Goal: Find contact information: Find contact information

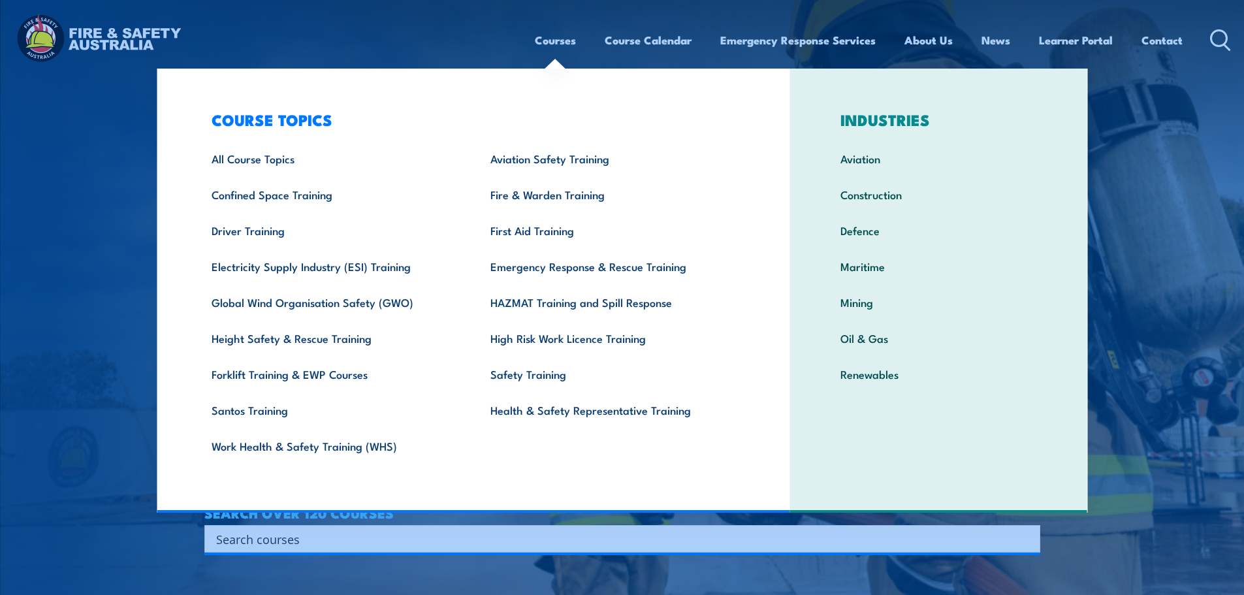
click at [548, 52] on link "Courses" at bounding box center [555, 40] width 41 height 35
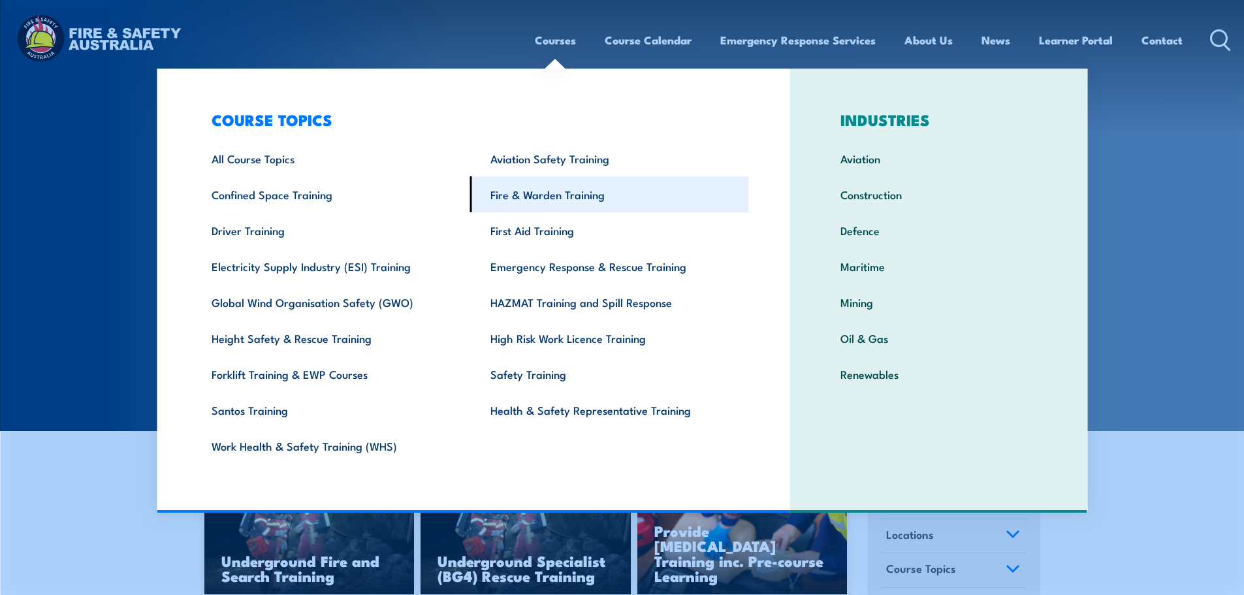
click at [557, 191] on link "Fire & Warden Training" at bounding box center [609, 194] width 279 height 36
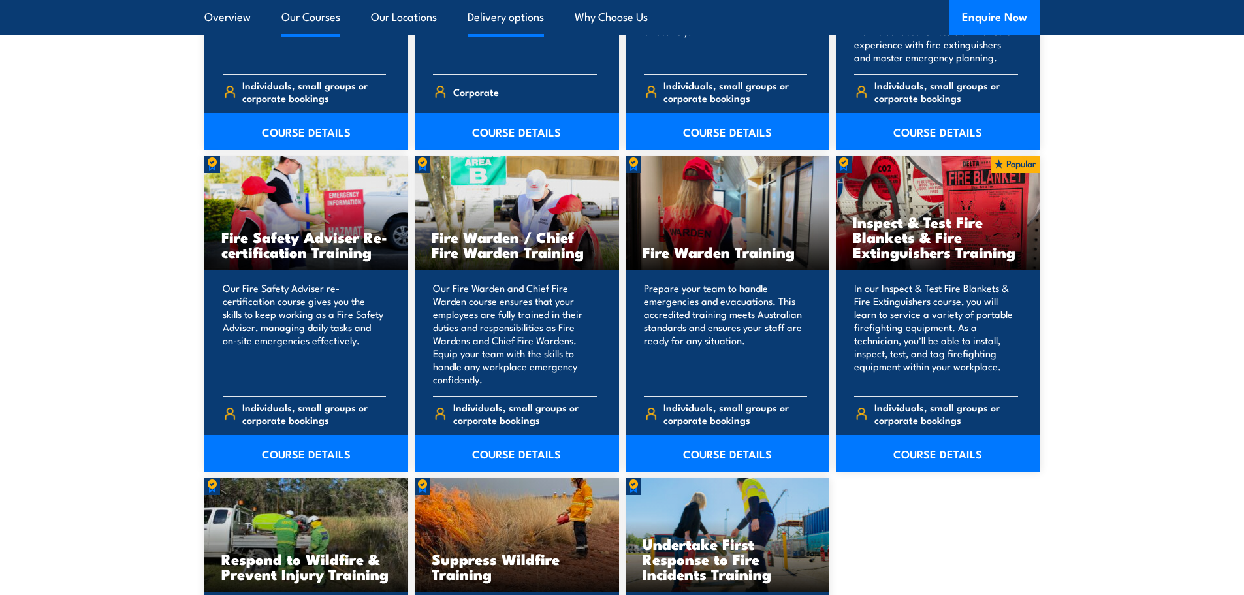
scroll to position [1630, 0]
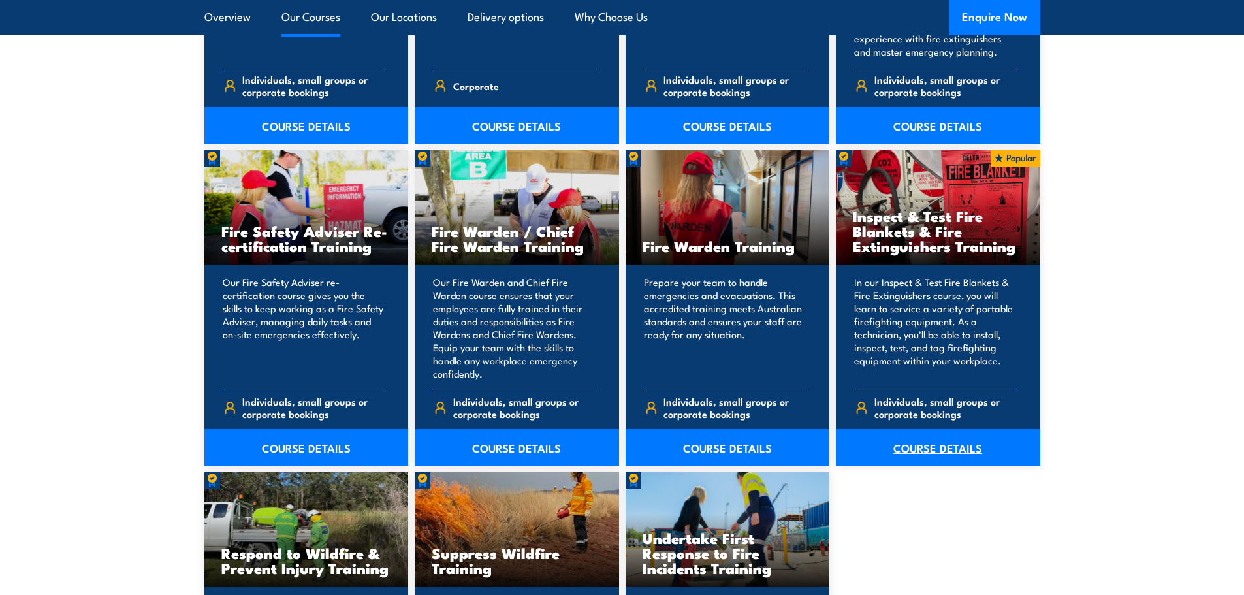
click at [974, 446] on link "COURSE DETAILS" at bounding box center [938, 447] width 204 height 37
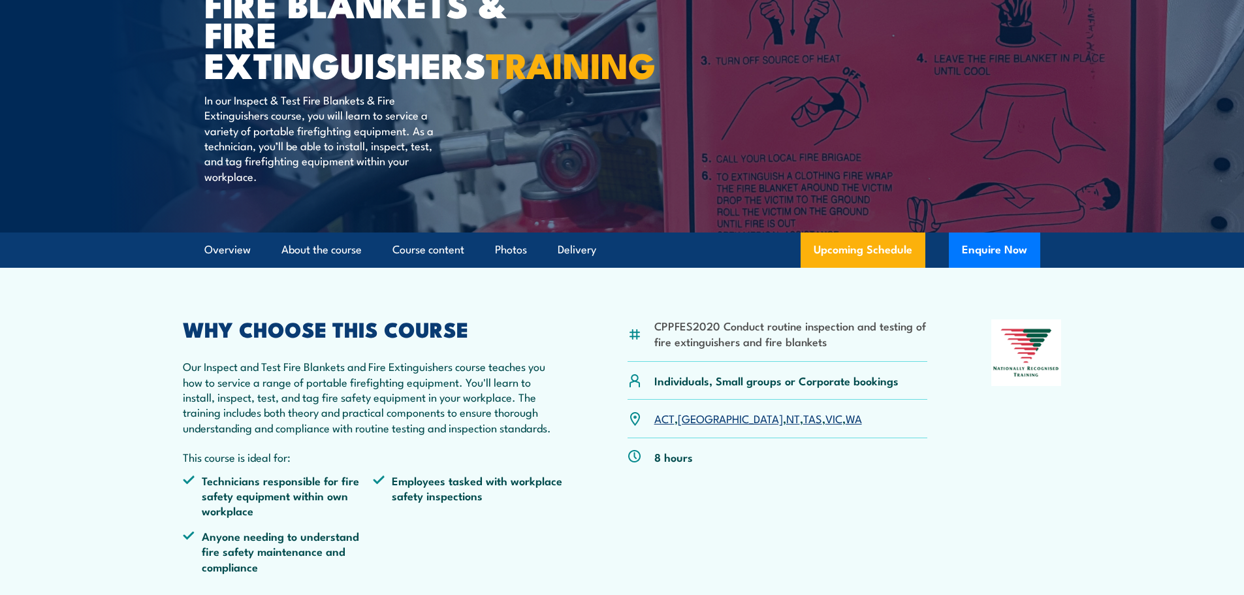
scroll to position [187, 0]
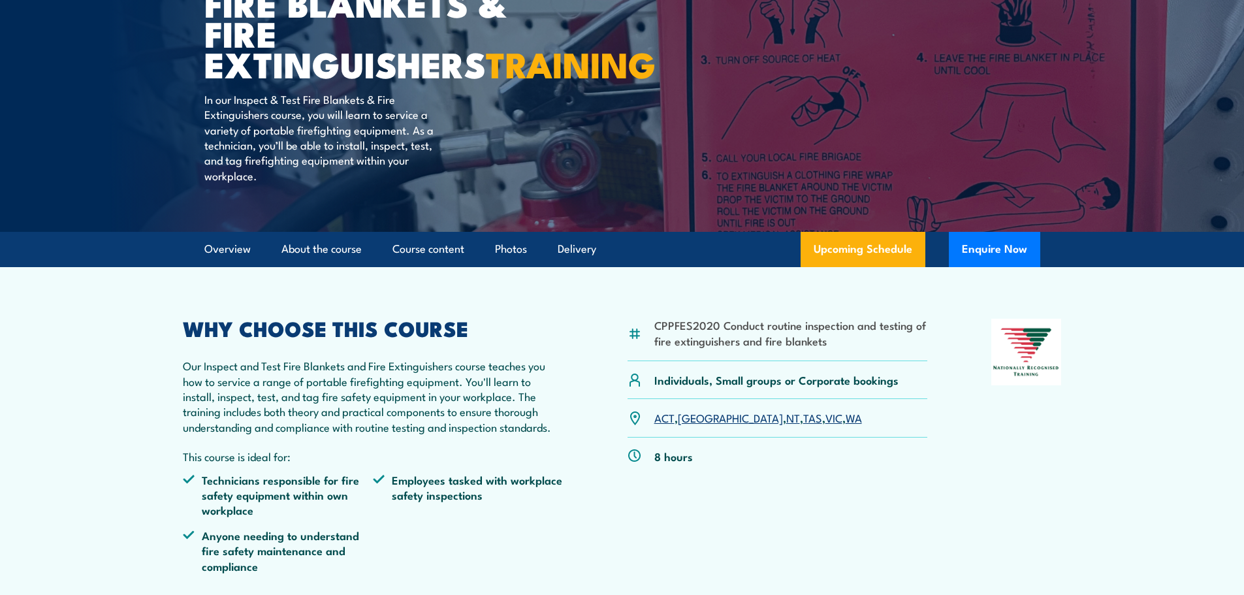
click at [846, 425] on link "WA" at bounding box center [854, 417] width 16 height 16
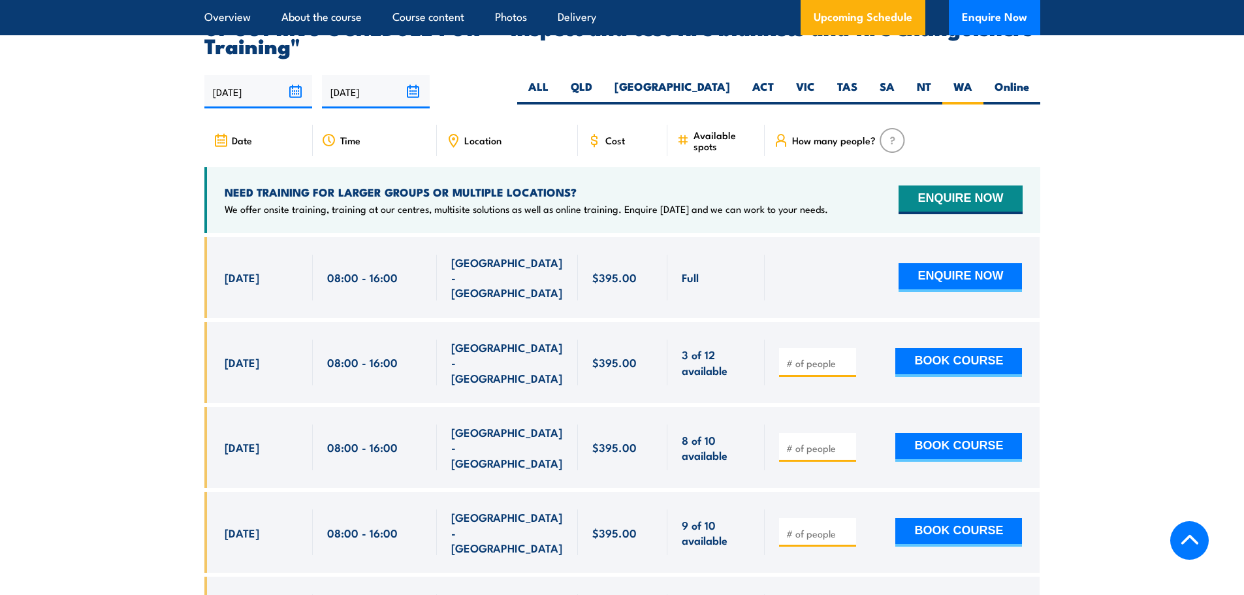
scroll to position [2425, 0]
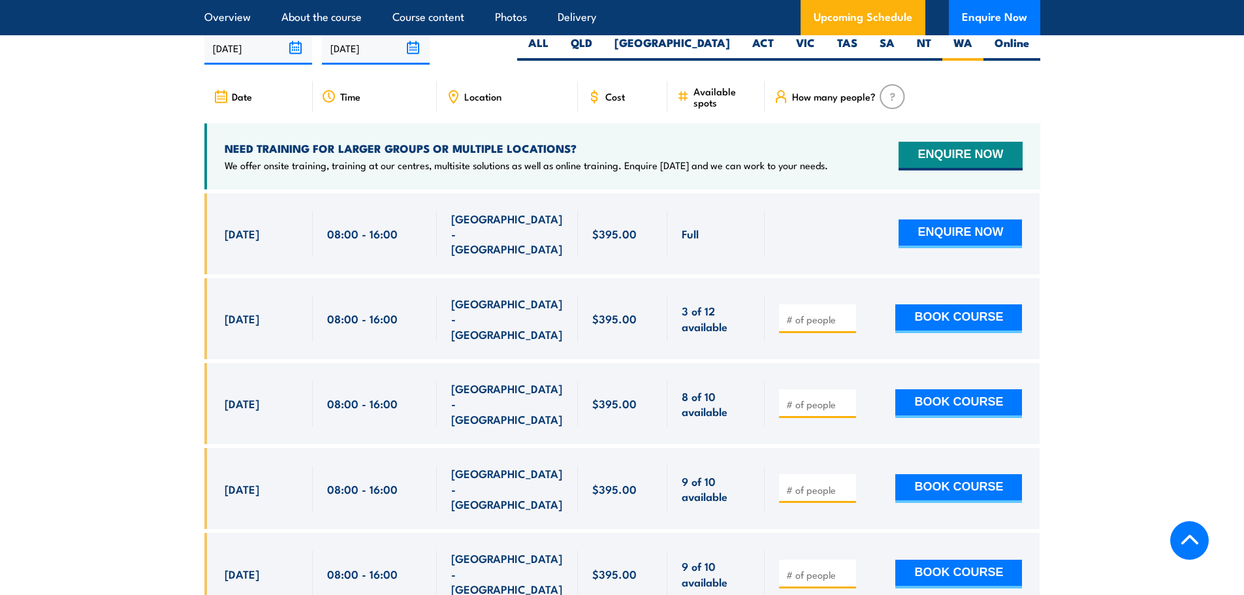
drag, startPoint x: 225, startPoint y: 248, endPoint x: 884, endPoint y: 519, distance: 713.3
click at [884, 519] on div "Full Full" at bounding box center [622, 413] width 836 height 441
copy div "28 Aug, 2025 08:00 - 16:00 NORTH LAKE - WA Full $395.00 $395.00 Full ENQUIRE NO…"
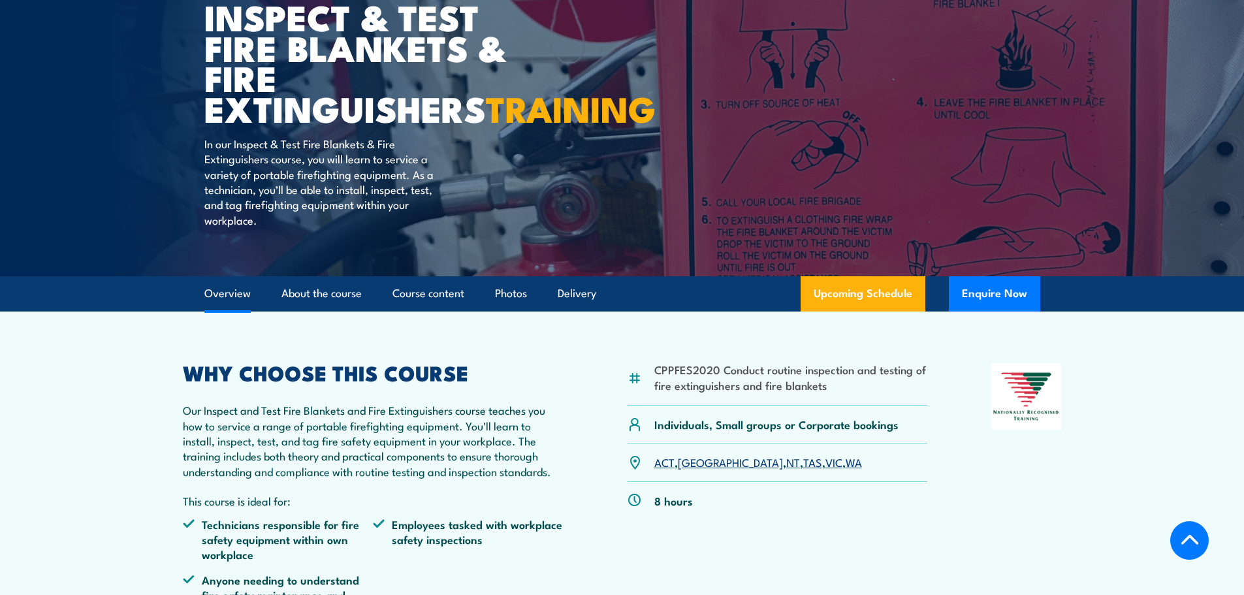
scroll to position [0, 0]
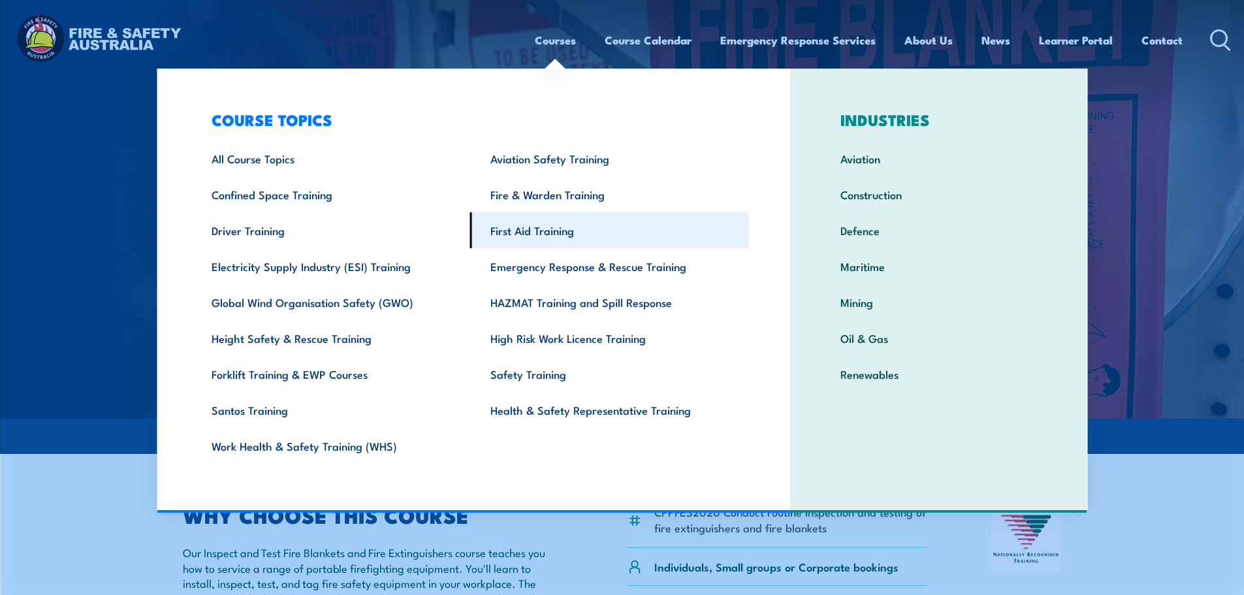
click at [541, 232] on link "First Aid Training" at bounding box center [609, 230] width 279 height 36
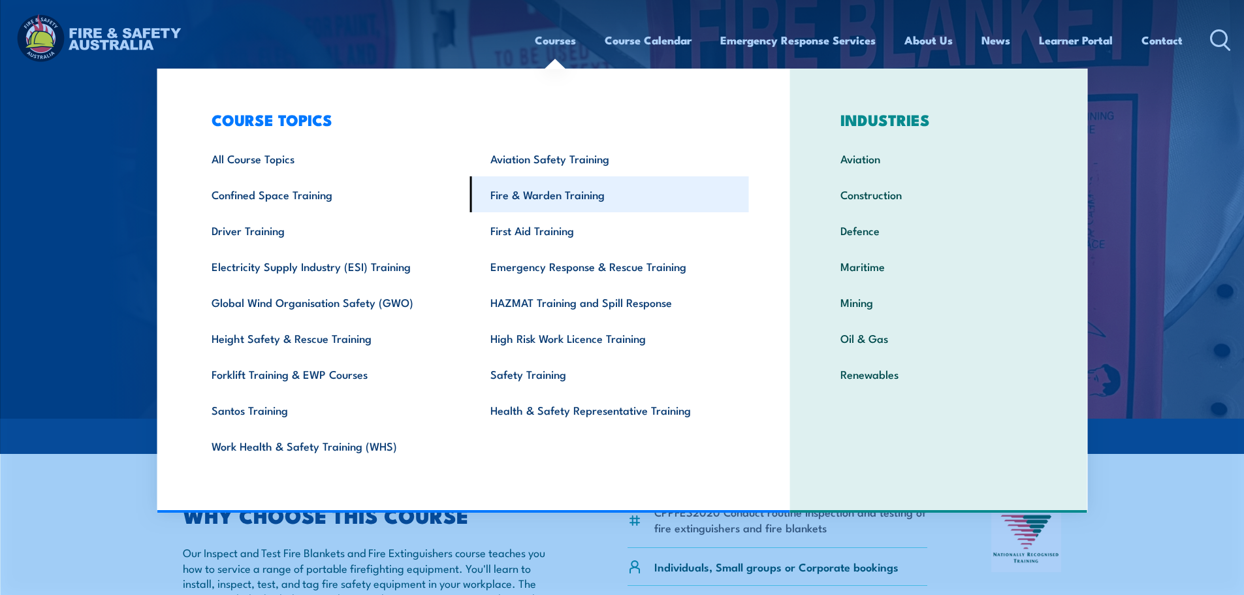
click at [545, 193] on link "Fire & Warden Training" at bounding box center [609, 194] width 279 height 36
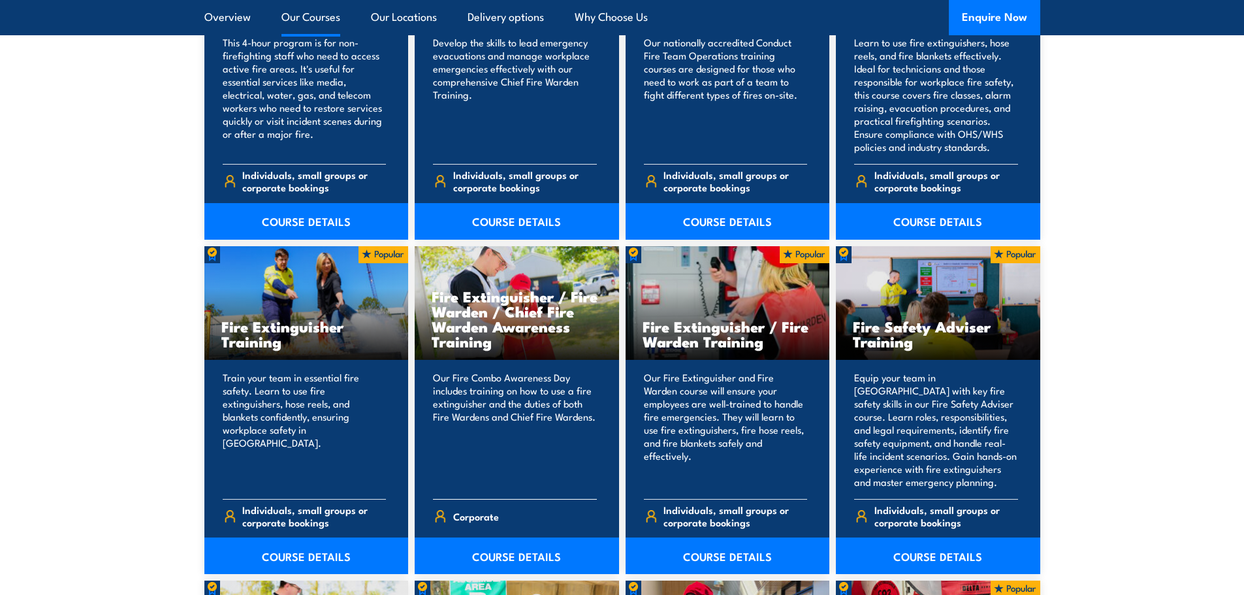
scroll to position [1200, 0]
click at [328, 549] on link "COURSE DETAILS" at bounding box center [306, 555] width 204 height 37
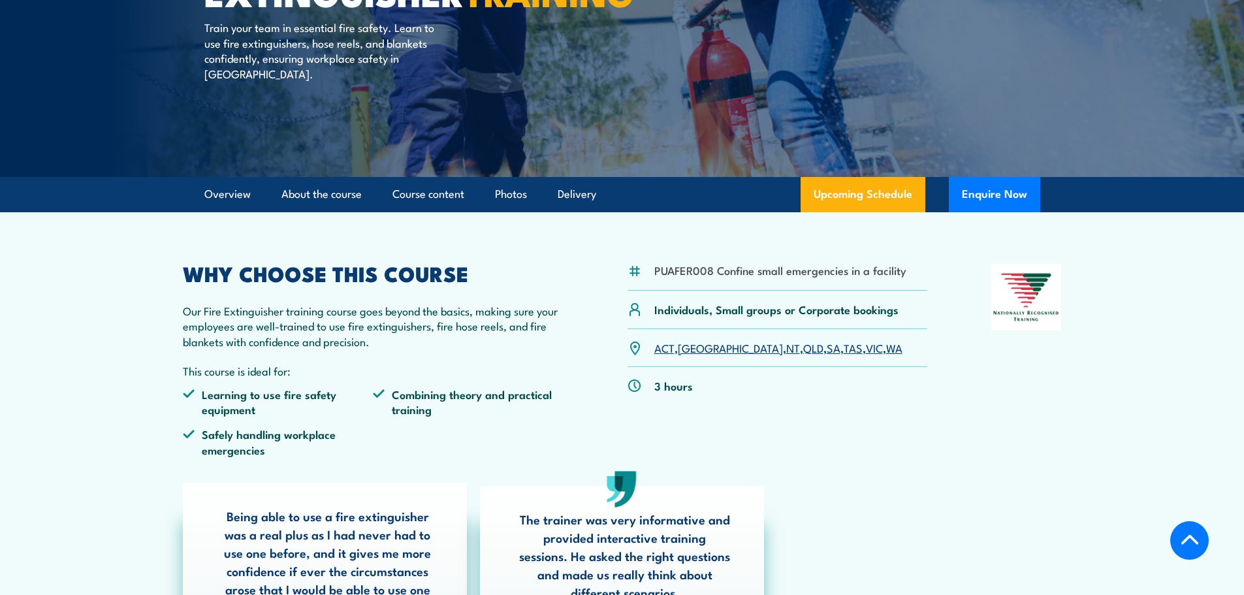
scroll to position [218, 0]
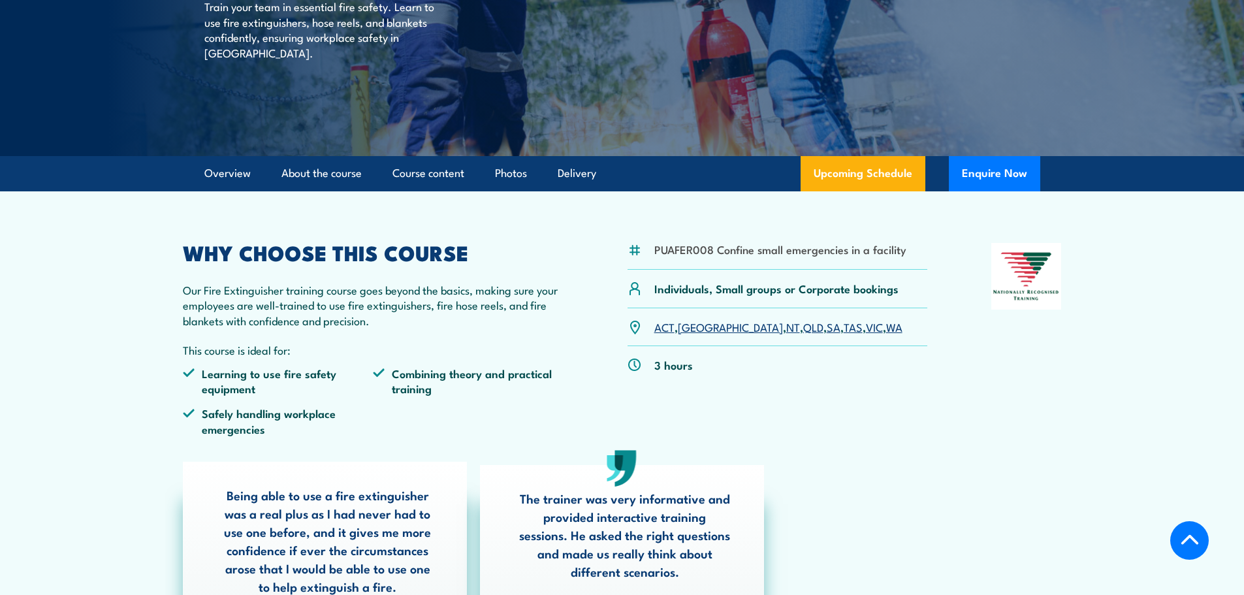
click at [886, 327] on link "WA" at bounding box center [894, 327] width 16 height 16
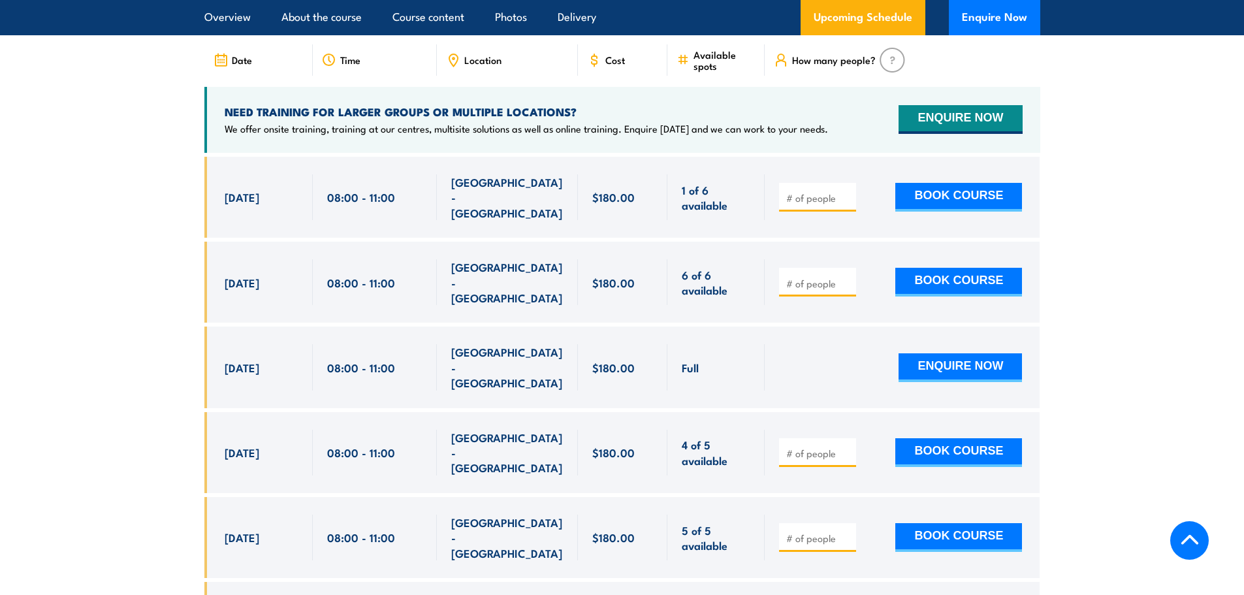
scroll to position [2256, 0]
drag, startPoint x: 214, startPoint y: 164, endPoint x: 872, endPoint y: 508, distance: 742.2
click at [872, 508] on div "$180.00" at bounding box center [622, 419] width 836 height 526
copy div "1 Sep, 2025 08:00 - 11:00 NORTH LAKE - WA 1 of 6 available $180.00 $180.00 1 of…"
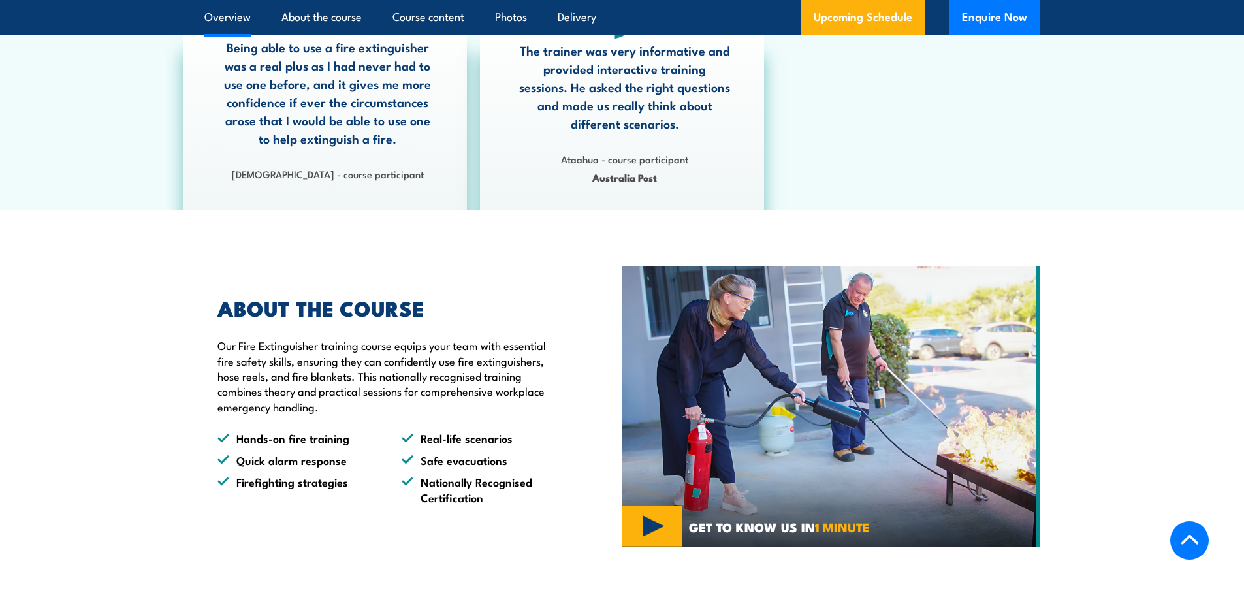
scroll to position [0, 0]
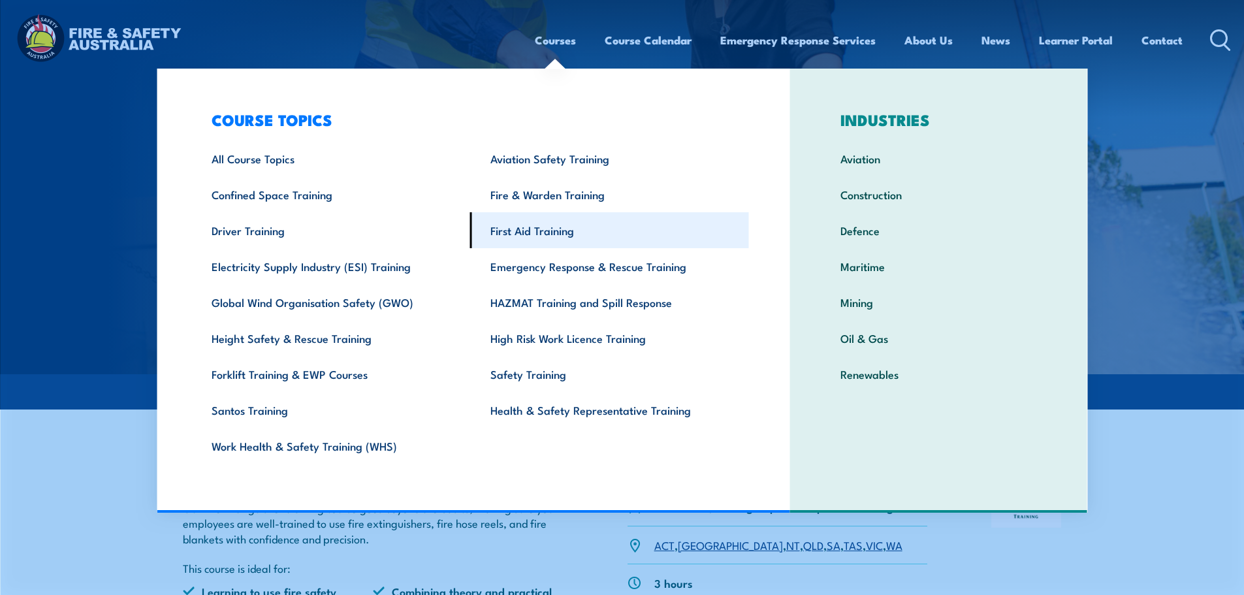
click at [526, 234] on link "First Aid Training" at bounding box center [609, 230] width 279 height 36
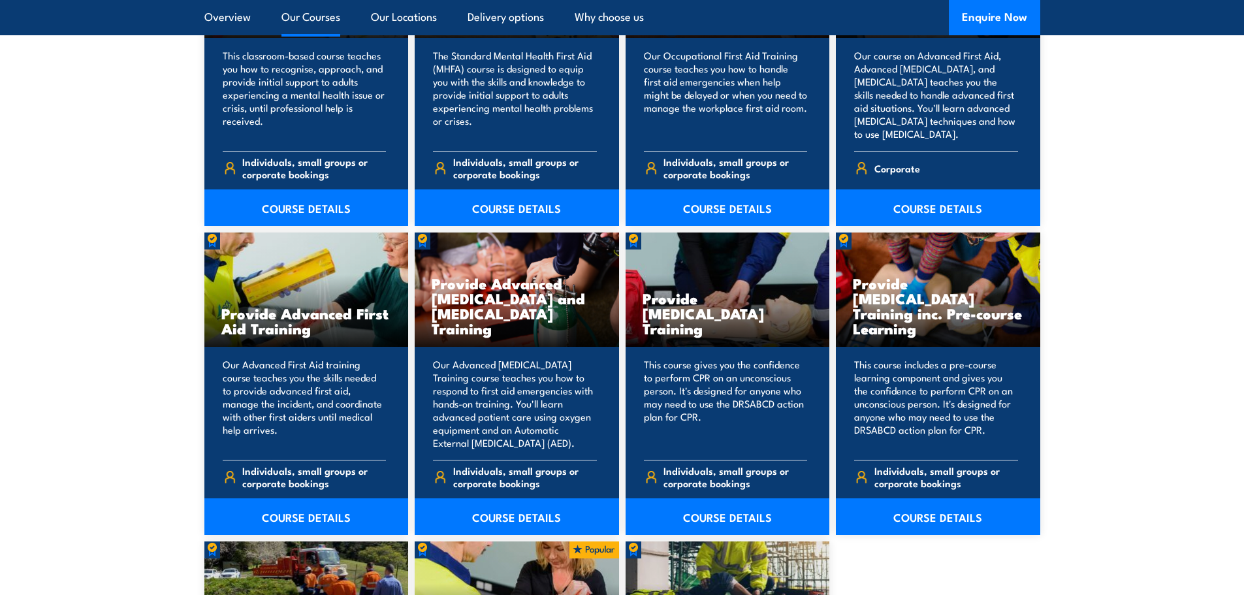
scroll to position [1498, 0]
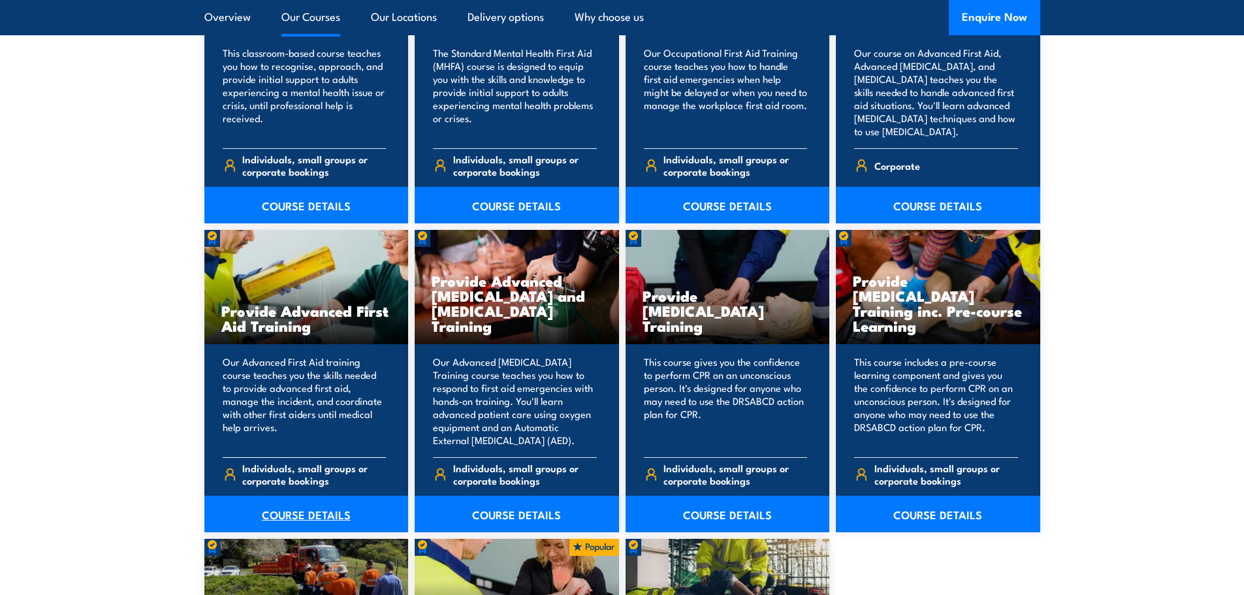
click at [310, 519] on link "COURSE DETAILS" at bounding box center [306, 514] width 204 height 37
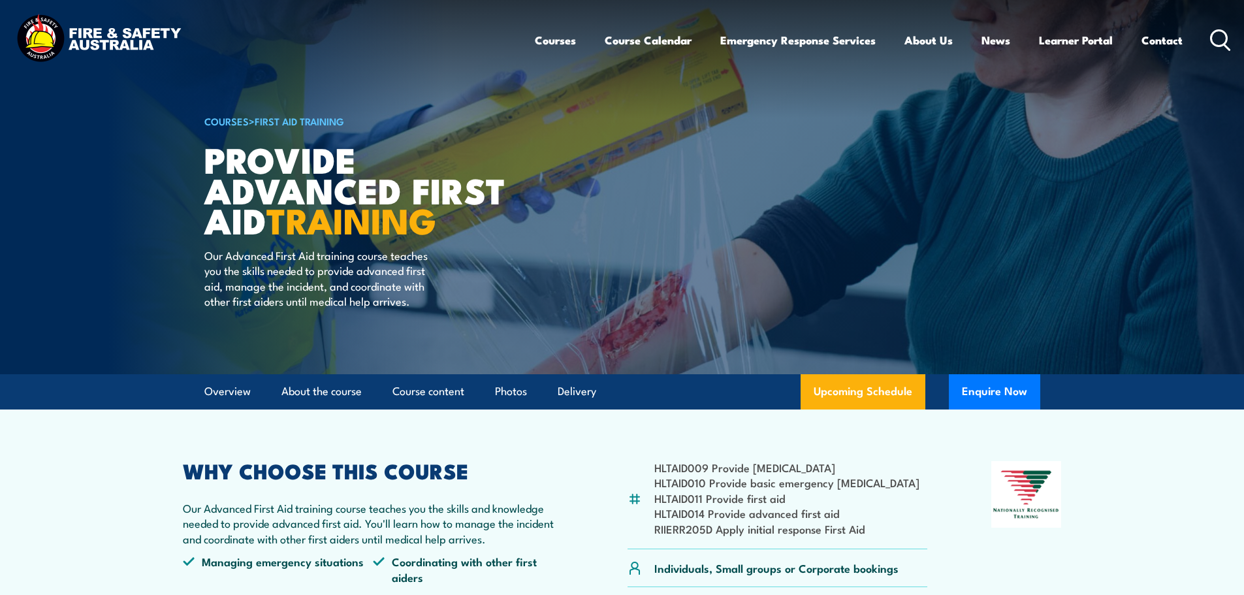
scroll to position [168, 0]
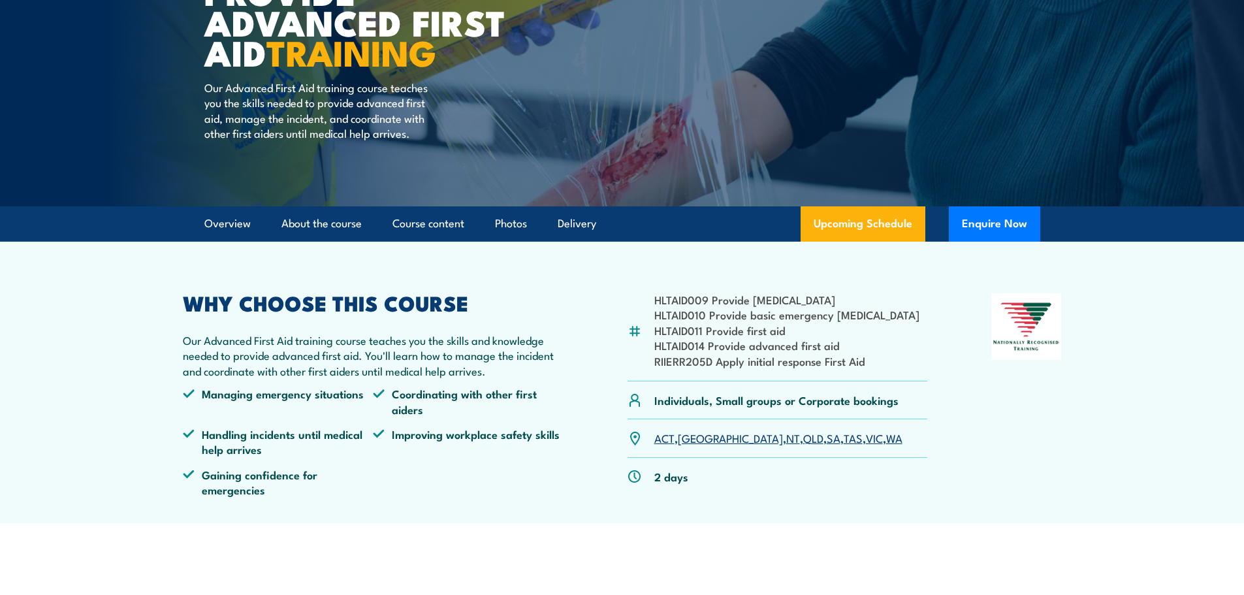
click at [886, 441] on link "WA" at bounding box center [894, 438] width 16 height 16
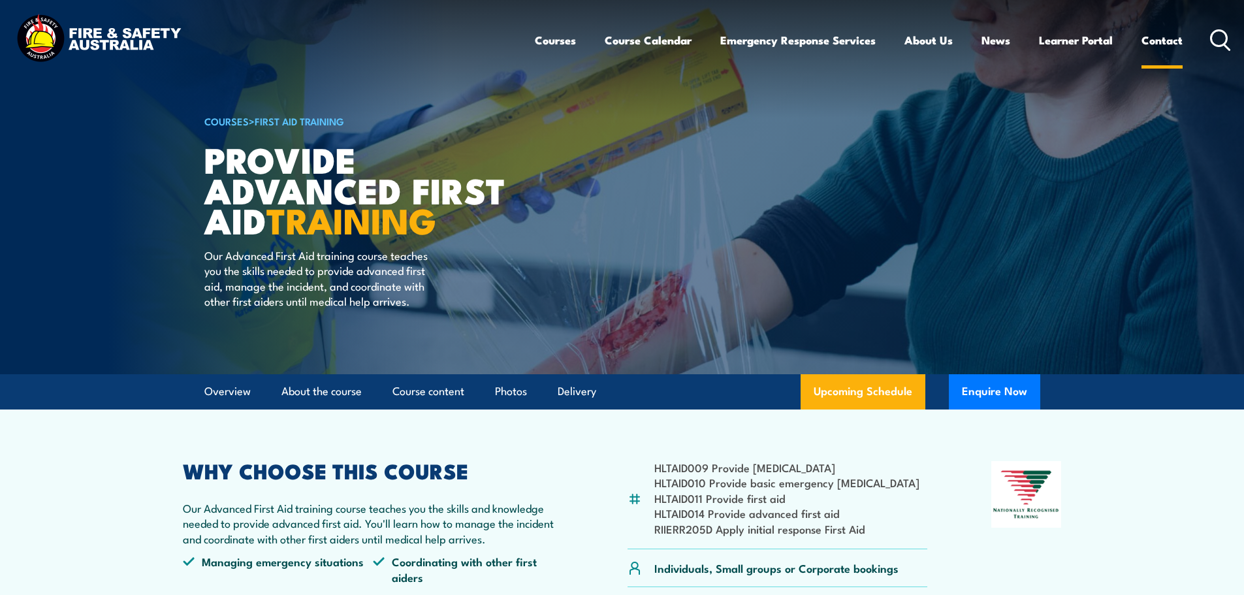
click at [1172, 29] on link "Contact" at bounding box center [1162, 40] width 41 height 35
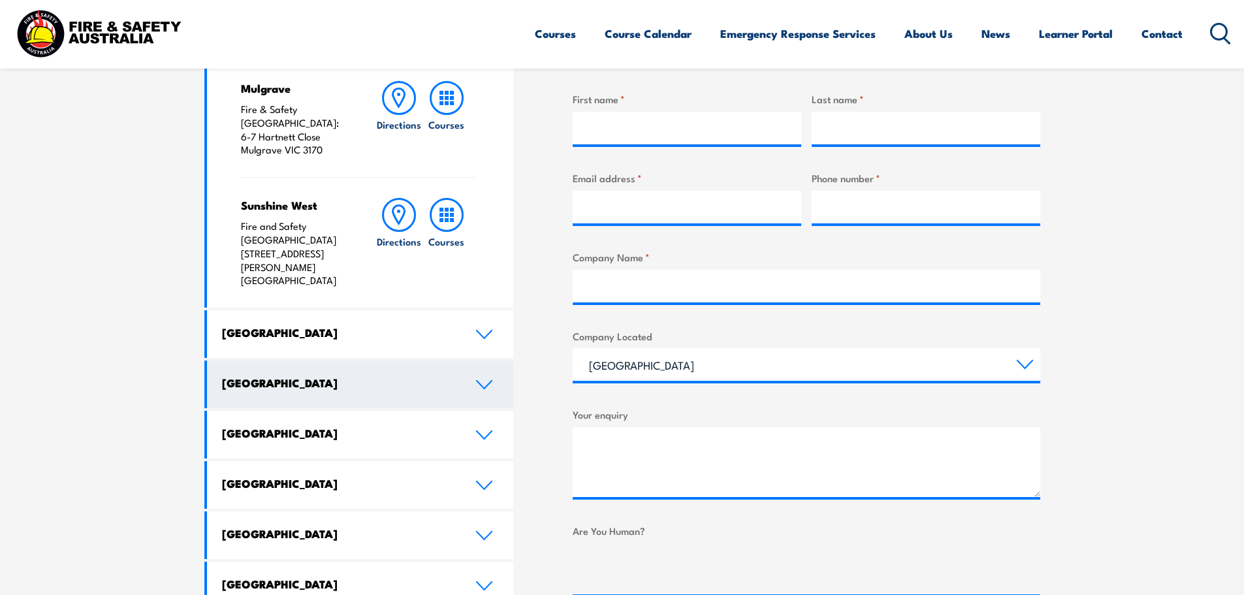
scroll to position [510, 0]
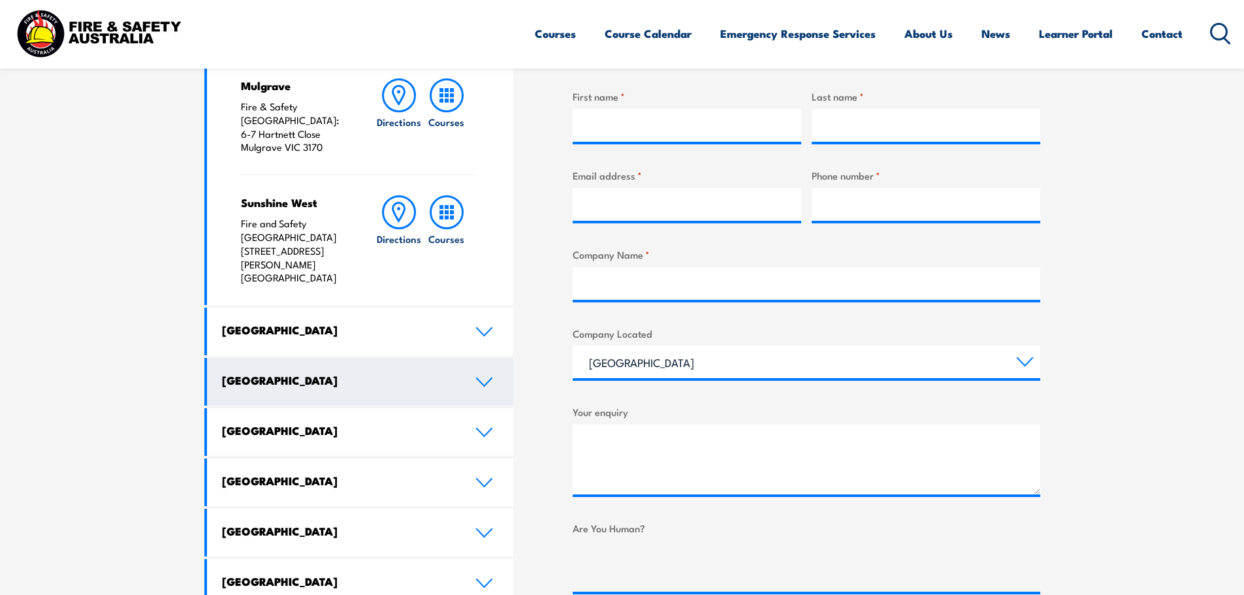
click at [458, 358] on link "Queensland" at bounding box center [360, 382] width 307 height 48
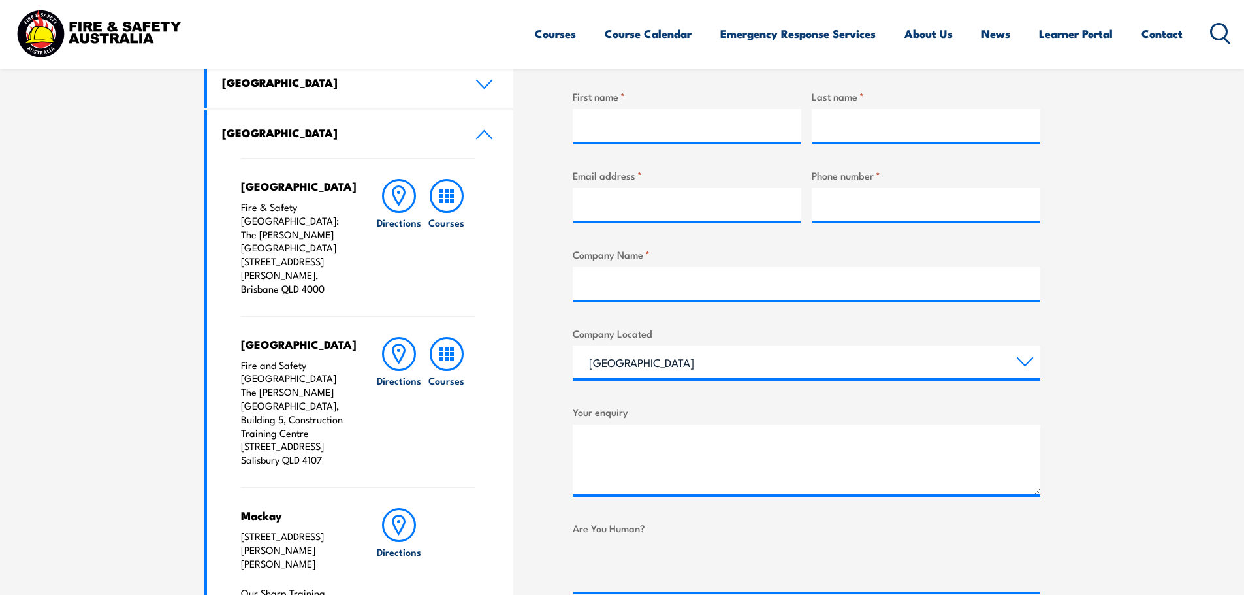
drag, startPoint x: 332, startPoint y: 433, endPoint x: 240, endPoint y: 404, distance: 96.5
click at [240, 404] on div "Brisbane City Fire & Safety Australia: The George Williams Hotel 317-325 George…" at bounding box center [360, 450] width 307 height 584
copy p "460-492 Beaudesert Road Salisbury QLD 4107"
